Goal: Task Accomplishment & Management: Use online tool/utility

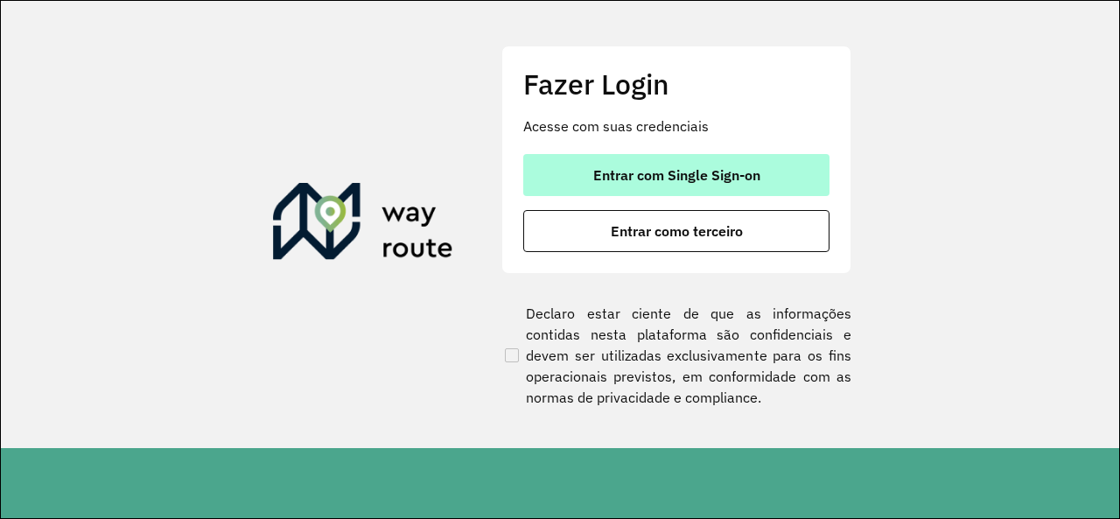
click at [661, 168] on span "Entrar com Single Sign-on" at bounding box center [676, 175] width 167 height 14
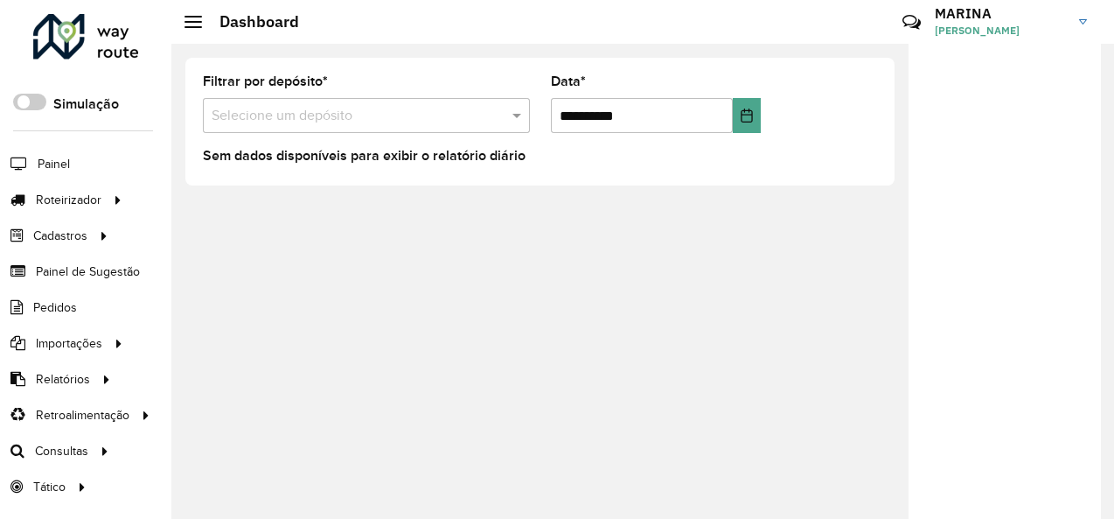
click at [181, 115] on div "**********" at bounding box center [539, 122] width 737 height 156
click at [175, 124] on div "**********" at bounding box center [539, 122] width 737 height 156
click at [761, 147] on div "Sem dados disponíveis para exibir o relatório diário" at bounding box center [540, 157] width 674 height 21
